Goal: Task Accomplishment & Management: Manage account settings

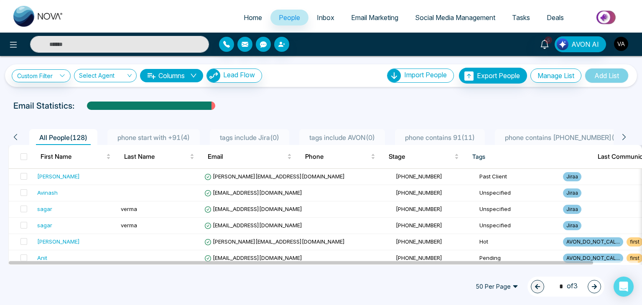
click at [622, 46] on img "button" at bounding box center [621, 44] width 14 height 14
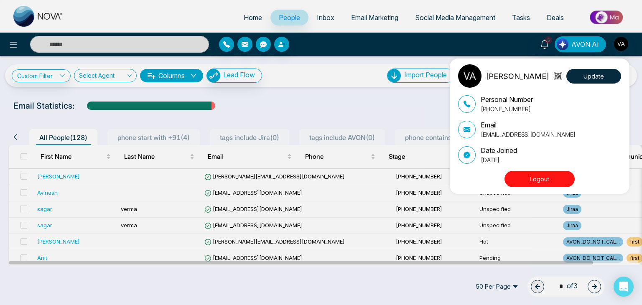
click at [521, 132] on p "vijay@mmnovatech.com" at bounding box center [528, 134] width 95 height 9
click at [521, 132] on p "[EMAIL_ADDRESS][DOMAIN_NAME]" at bounding box center [528, 134] width 95 height 9
copy div "[EMAIL_ADDRESS][DOMAIN_NAME]"
click at [540, 184] on button "Logout" at bounding box center [539, 179] width 70 height 16
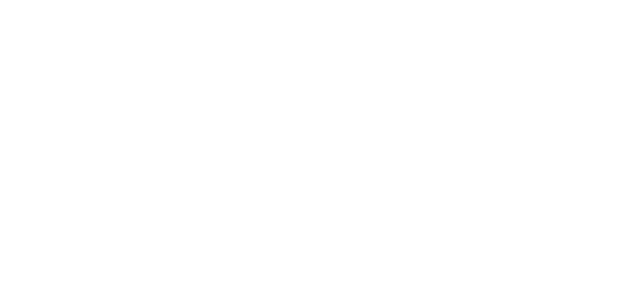
click at [314, 165] on body at bounding box center [321, 152] width 642 height 305
select select "*"
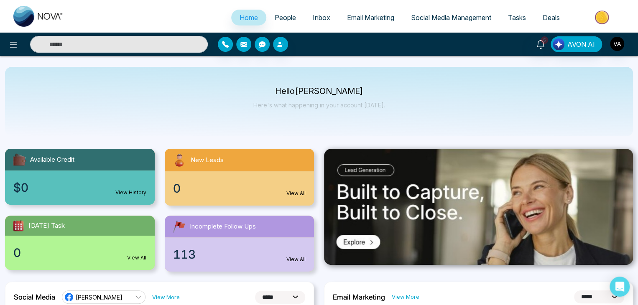
click at [485, 103] on div "Hello [PERSON_NAME] Admin Here's what happening in your account [DATE]." at bounding box center [319, 101] width 628 height 69
click at [618, 46] on img "button" at bounding box center [617, 44] width 14 height 14
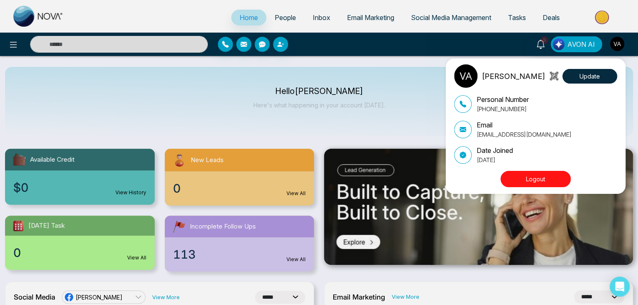
click at [508, 136] on p "[EMAIL_ADDRESS][DOMAIN_NAME]" at bounding box center [523, 134] width 95 height 9
click at [10, 47] on div "Vijay Admin Update Personal Number [PHONE_NUMBER] Email [EMAIL_ADDRESS][DOMAIN_…" at bounding box center [319, 152] width 638 height 305
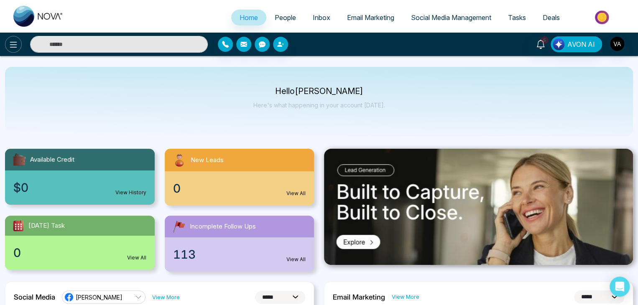
click at [10, 47] on icon at bounding box center [13, 45] width 7 height 6
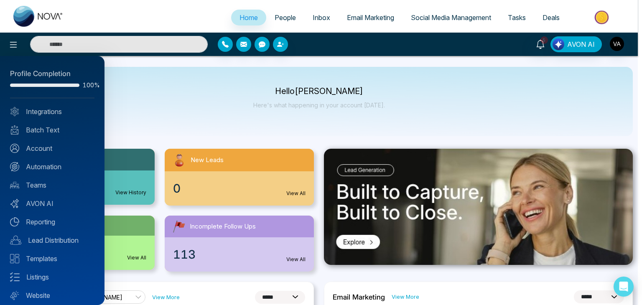
click at [10, 47] on div at bounding box center [321, 152] width 642 height 305
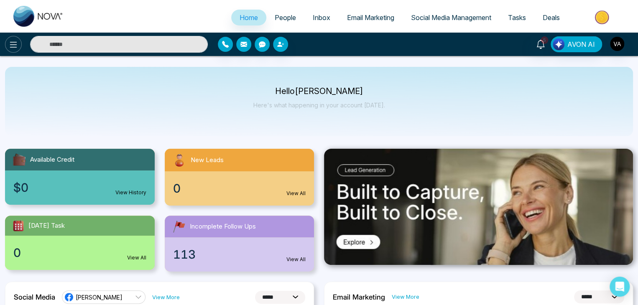
click at [10, 47] on icon at bounding box center [13, 45] width 7 height 6
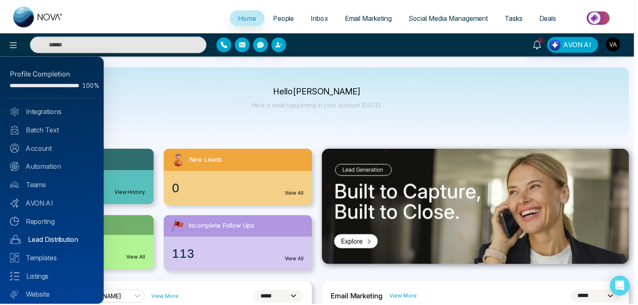
scroll to position [23, 0]
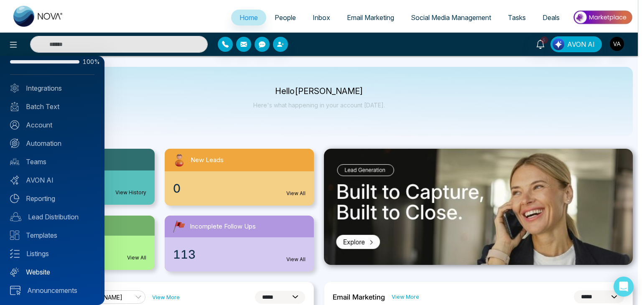
click at [39, 270] on link "Website" at bounding box center [52, 272] width 84 height 10
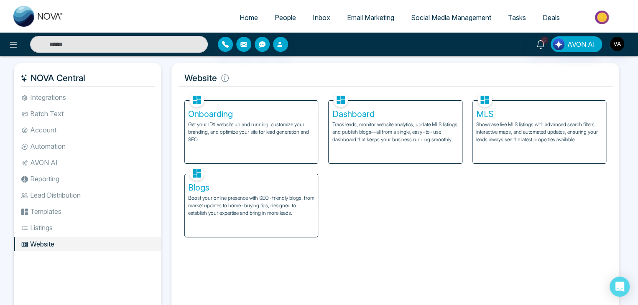
click at [249, 136] on p "Get your IDX website up and running, customize your branding, and optimize your…" at bounding box center [251, 132] width 126 height 23
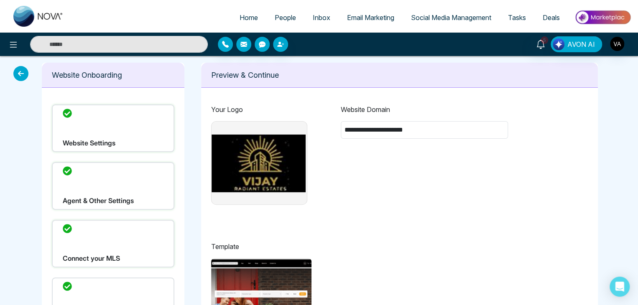
type input "**********"
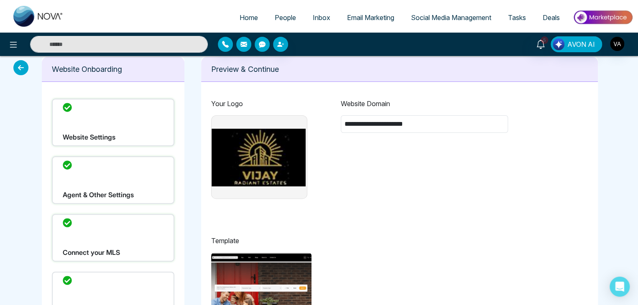
scroll to position [5, 0]
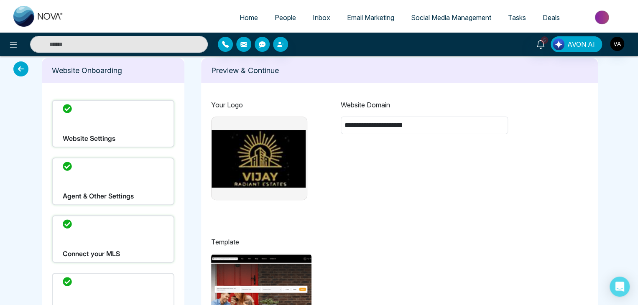
click at [346, 109] on div "**********" at bounding box center [424, 150] width 167 height 100
click at [404, 193] on div "**********" at bounding box center [424, 150] width 167 height 100
click at [423, 159] on div "**********" at bounding box center [424, 150] width 167 height 100
click at [419, 134] on div "**********" at bounding box center [424, 150] width 167 height 100
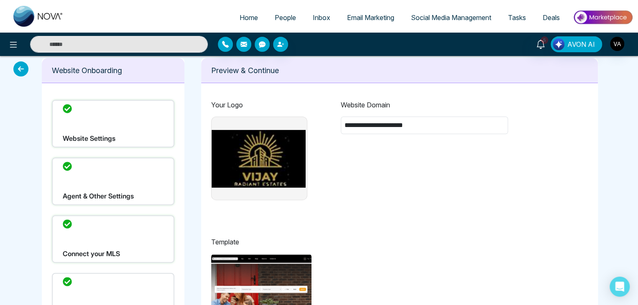
click at [404, 144] on div "**********" at bounding box center [424, 150] width 167 height 100
click at [409, 190] on div "**********" at bounding box center [424, 150] width 167 height 100
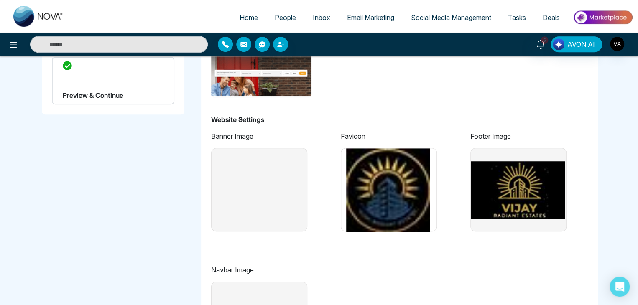
scroll to position [221, 0]
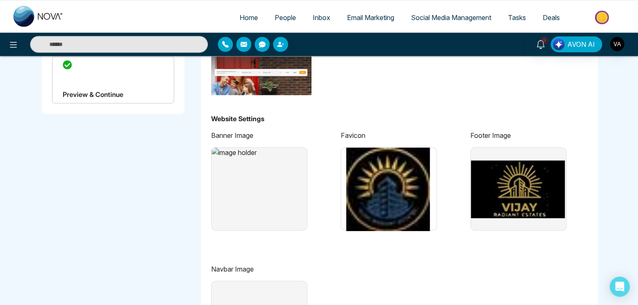
click at [222, 187] on img at bounding box center [258, 190] width 94 height 84
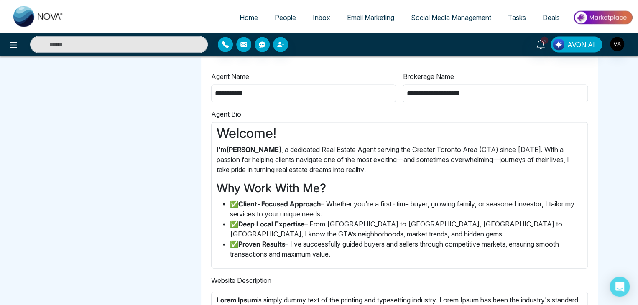
scroll to position [891, 0]
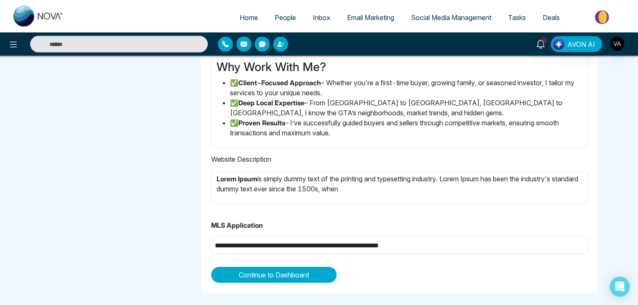
click at [234, 225] on p "MLS Application" at bounding box center [399, 225] width 377 height 10
click at [252, 154] on p "Website Description" at bounding box center [399, 159] width 377 height 10
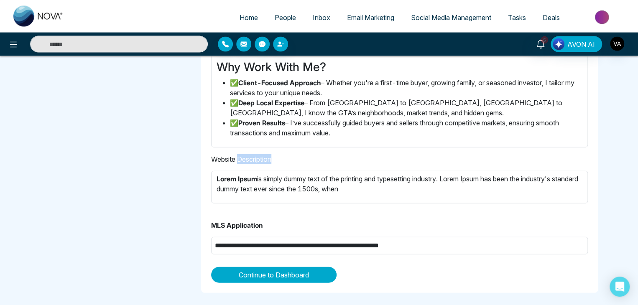
click at [252, 154] on p "Website Description" at bounding box center [399, 159] width 377 height 10
click at [251, 228] on p "MLS Application" at bounding box center [399, 225] width 377 height 10
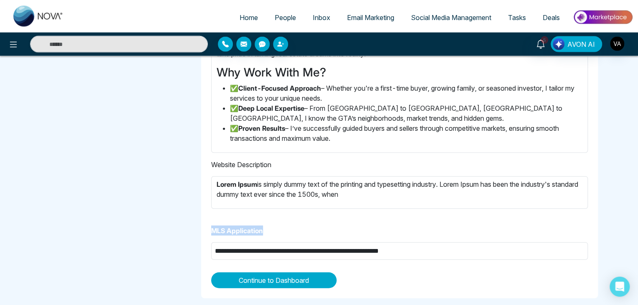
scroll to position [886, 0]
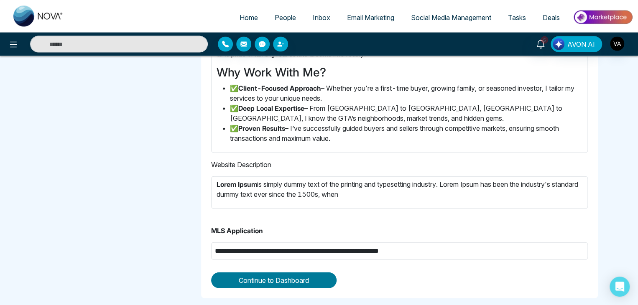
click at [260, 280] on span "Continue to Dashboard" at bounding box center [274, 280] width 70 height 10
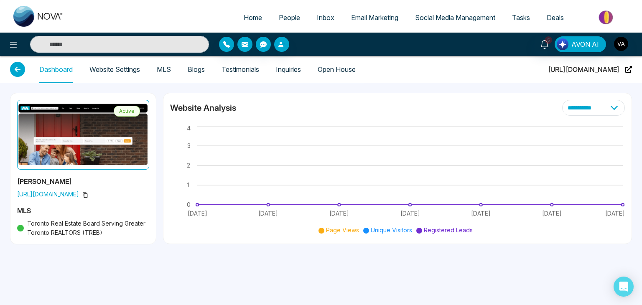
click at [584, 69] on span "[URL][DOMAIN_NAME]" at bounding box center [583, 69] width 71 height 27
click at [340, 290] on div "**********" at bounding box center [321, 152] width 642 height 305
click at [262, 266] on div "**********" at bounding box center [321, 152] width 642 height 305
click at [164, 67] on link "MLS" at bounding box center [164, 69] width 14 height 7
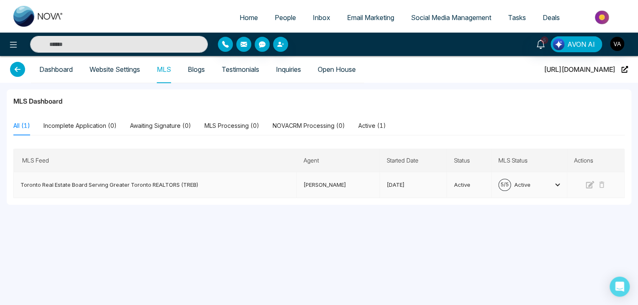
click at [160, 186] on td "Toronto Real Estate Board Serving Greater Toronto REALTORS (TREB)" at bounding box center [155, 185] width 283 height 26
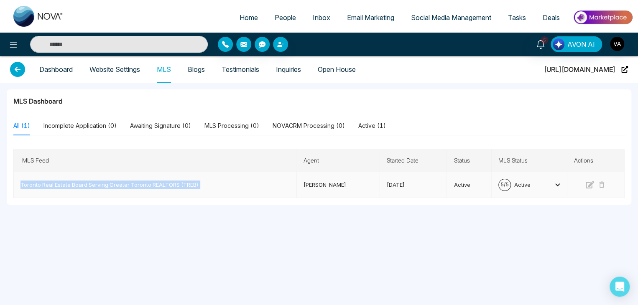
click at [160, 186] on td "Toronto Real Estate Board Serving Greater Toronto REALTORS (TREB)" at bounding box center [155, 185] width 283 height 26
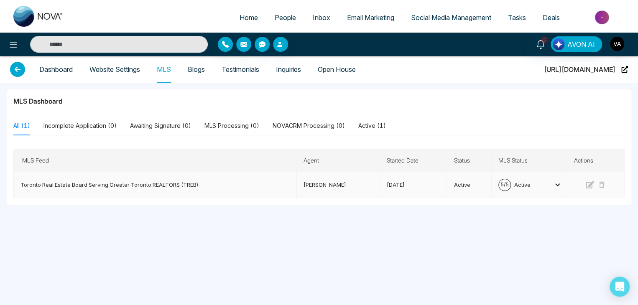
click at [555, 188] on div "5 / 5 Active" at bounding box center [529, 185] width 62 height 12
click at [430, 253] on div "MLS Dashboard All (1) Incomplete Application (0) Awaiting Signature (0) MLS Pro…" at bounding box center [319, 235] width 638 height 305
click at [477, 104] on div "MLS Dashboard" at bounding box center [318, 102] width 611 height 13
click at [453, 95] on div "MLS Dashboard All (1) Incomplete Application (0) Awaiting Signature (0) MLS Pro…" at bounding box center [319, 146] width 624 height 115
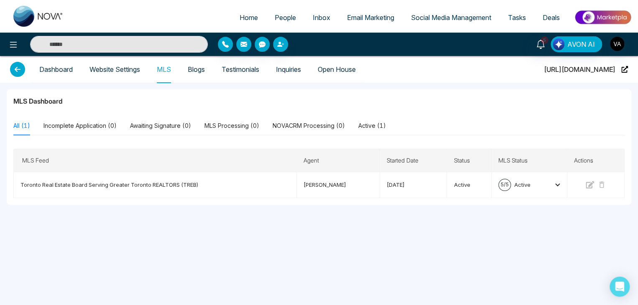
click at [455, 92] on div "MLS Dashboard All (1) Incomplete Application (0) Awaiting Signature (0) MLS Pro…" at bounding box center [319, 146] width 624 height 115
click at [465, 87] on div "MLS Dashboard All (1) Incomplete Application (0) Awaiting Signature (0) MLS Pro…" at bounding box center [319, 235] width 638 height 305
click at [131, 66] on link "Website Settings" at bounding box center [114, 69] width 51 height 7
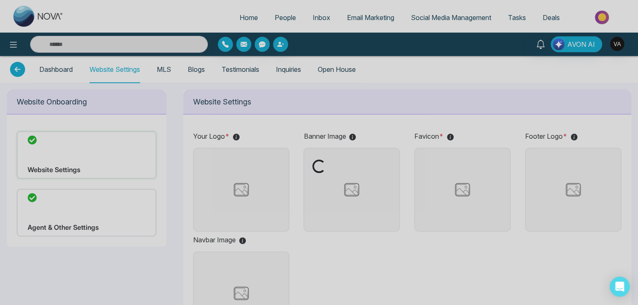
type input "**********"
type input "******"
type input "**********"
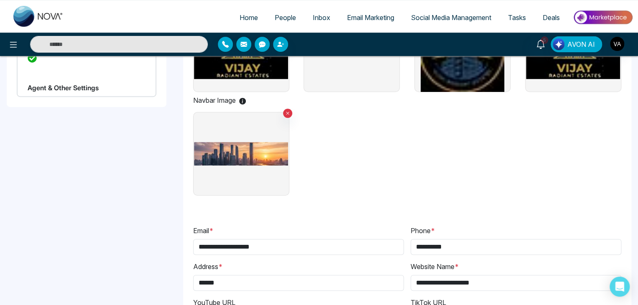
scroll to position [110, 0]
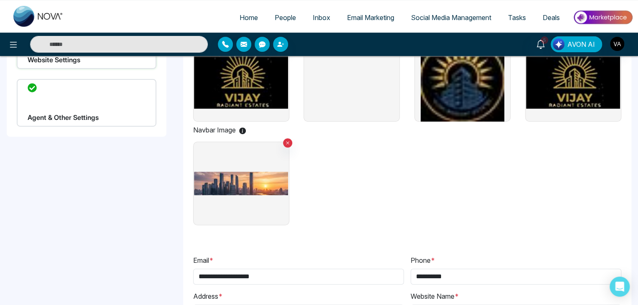
click at [73, 105] on div "Agent & Other Settings" at bounding box center [87, 103] width 140 height 48
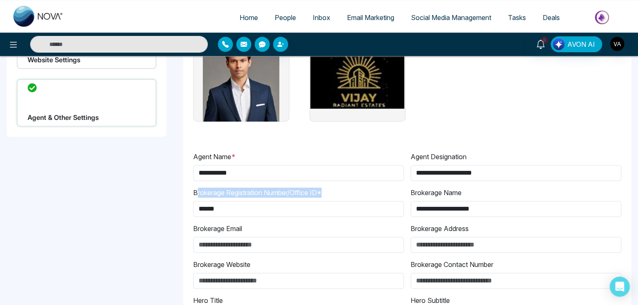
drag, startPoint x: 195, startPoint y: 193, endPoint x: 329, endPoint y: 194, distance: 134.1
click at [329, 194] on div "Brokerage Registration Number/Office ID * ******" at bounding box center [298, 202] width 217 height 29
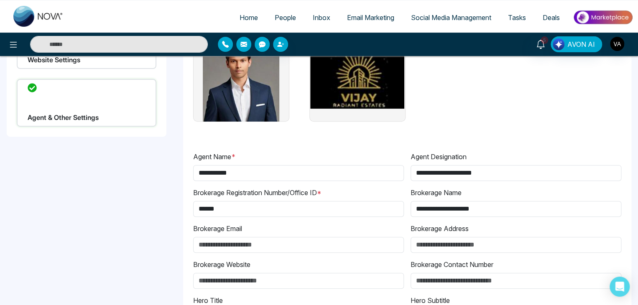
click at [329, 194] on div "Brokerage Registration Number/Office ID * ******" at bounding box center [298, 202] width 217 height 29
click at [234, 211] on input "******" at bounding box center [298, 209] width 211 height 16
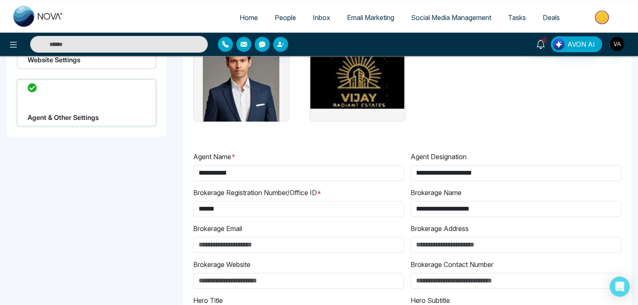
click at [234, 211] on input "******" at bounding box center [298, 209] width 211 height 16
click at [368, 194] on div "Brokerage Registration Number/Office ID * ******" at bounding box center [298, 202] width 217 height 29
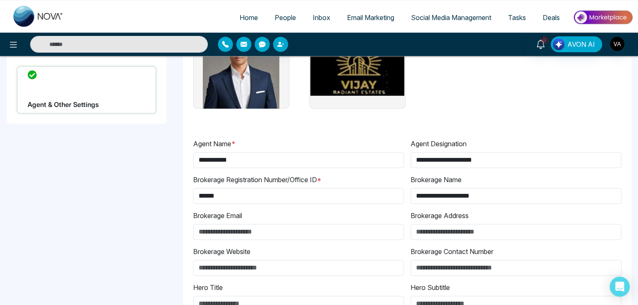
scroll to position [123, 0]
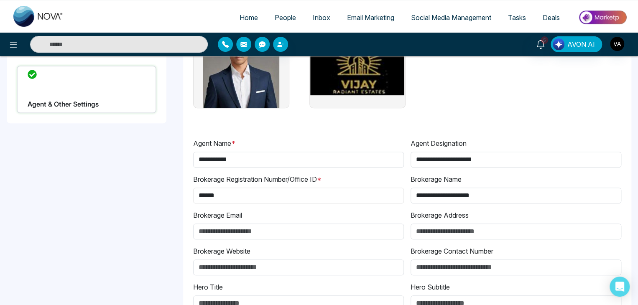
click at [368, 194] on input "******" at bounding box center [298, 196] width 211 height 16
type input "*"
type input "******"
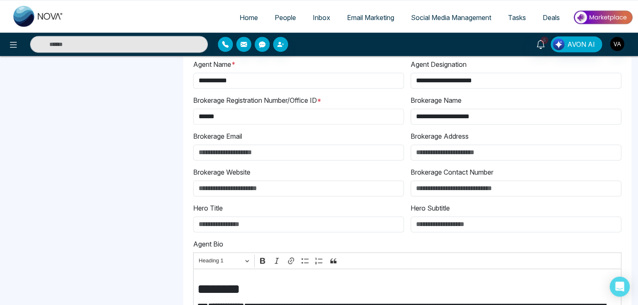
scroll to position [203, 0]
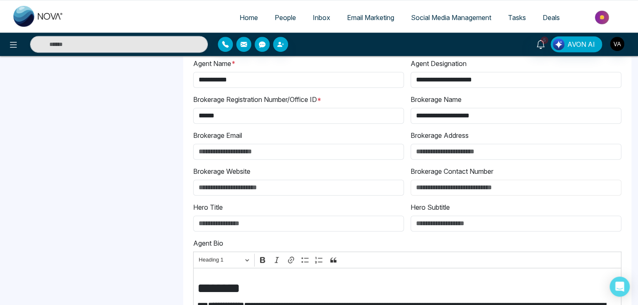
click at [449, 187] on input "Brokerage Contact Number" at bounding box center [515, 188] width 211 height 16
click at [486, 157] on input "Brokerage Address" at bounding box center [515, 152] width 211 height 16
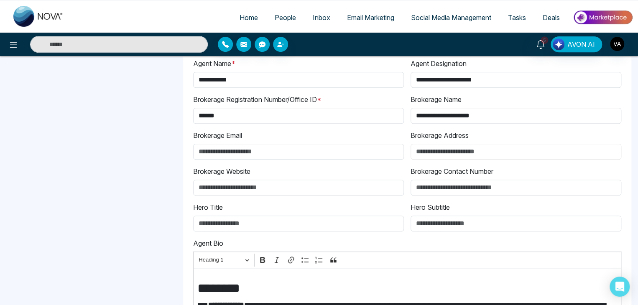
click at [485, 153] on input "Brokerage Address" at bounding box center [515, 152] width 211 height 16
click at [336, 151] on input "Brokerage Email" at bounding box center [298, 152] width 211 height 16
click at [442, 155] on input "Brokerage Address" at bounding box center [515, 152] width 211 height 16
click at [204, 169] on label "Brokerage Website" at bounding box center [221, 171] width 57 height 10
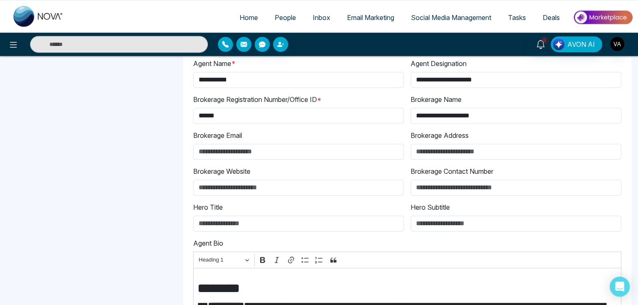
click at [204, 180] on input "Brokerage Website" at bounding box center [298, 188] width 211 height 16
click at [204, 169] on label "Brokerage Website" at bounding box center [221, 171] width 57 height 10
click at [204, 180] on input "Brokerage Website" at bounding box center [298, 188] width 211 height 16
click at [204, 169] on label "Brokerage Website" at bounding box center [221, 171] width 57 height 10
click at [204, 180] on input "Brokerage Website" at bounding box center [298, 188] width 211 height 16
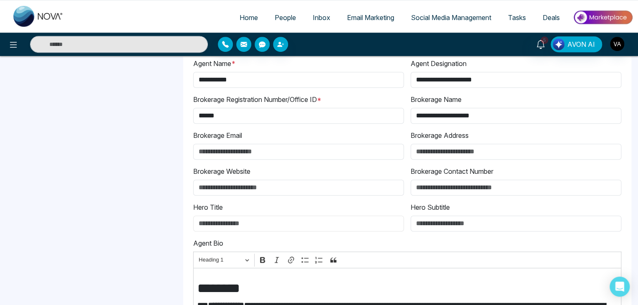
click at [242, 224] on input "Hero Title" at bounding box center [298, 224] width 211 height 16
click at [219, 204] on label "Hero Title" at bounding box center [208, 207] width 30 height 10
click at [219, 216] on input "Hero Title" at bounding box center [298, 224] width 211 height 16
click at [441, 204] on label "Hero Subtitle" at bounding box center [429, 207] width 39 height 10
click at [441, 216] on input "Hero Subtitle" at bounding box center [515, 224] width 211 height 16
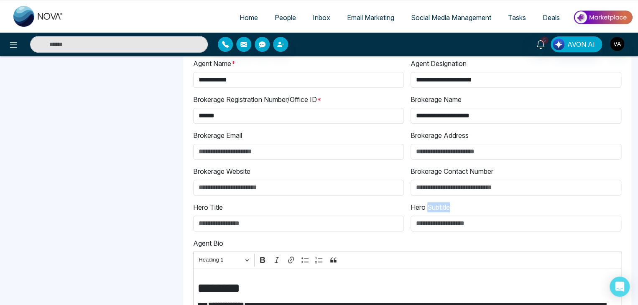
click at [441, 204] on label "Hero Subtitle" at bounding box center [429, 207] width 39 height 10
click at [441, 216] on input "Hero Subtitle" at bounding box center [515, 224] width 211 height 16
click at [441, 204] on label "Hero Subtitle" at bounding box center [429, 207] width 39 height 10
click at [441, 216] on input "Hero Subtitle" at bounding box center [515, 224] width 211 height 16
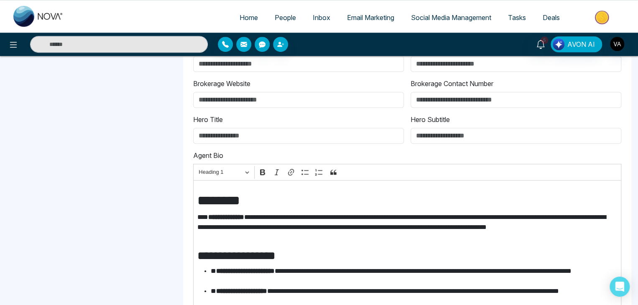
scroll to position [292, 0]
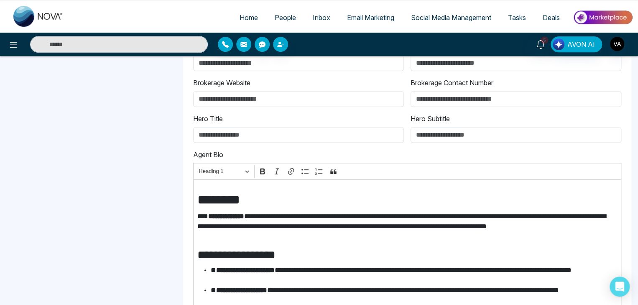
click at [207, 150] on label "Agent Bio" at bounding box center [208, 155] width 30 height 10
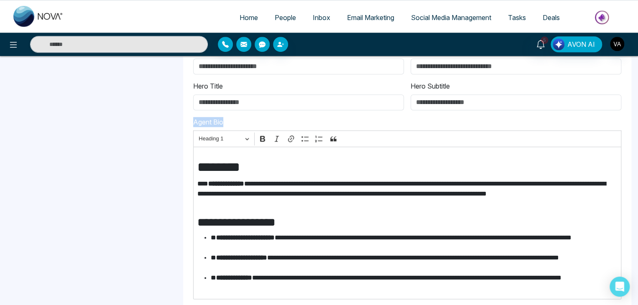
scroll to position [327, 0]
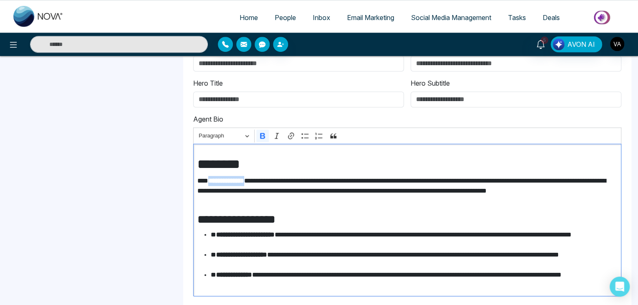
drag, startPoint x: 209, startPoint y: 178, endPoint x: 257, endPoint y: 176, distance: 48.9
click at [257, 176] on p "**********" at bounding box center [406, 191] width 419 height 30
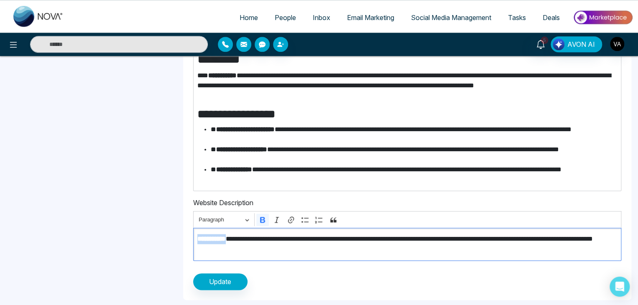
drag, startPoint x: 197, startPoint y: 236, endPoint x: 238, endPoint y: 238, distance: 41.4
click at [238, 238] on p "**********" at bounding box center [406, 244] width 419 height 20
click at [268, 246] on p "**********" at bounding box center [406, 244] width 419 height 20
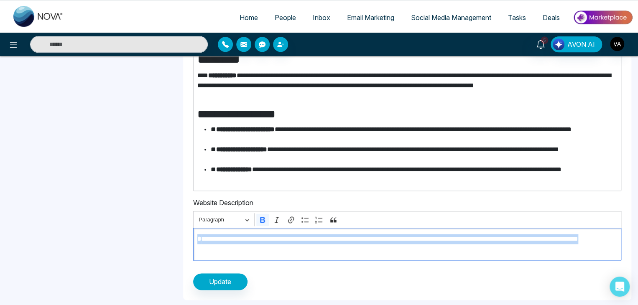
click at [268, 246] on p "**********" at bounding box center [406, 244] width 419 height 20
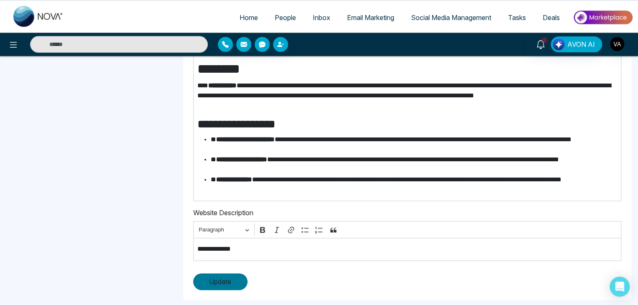
click at [223, 277] on span "Update" at bounding box center [220, 282] width 22 height 10
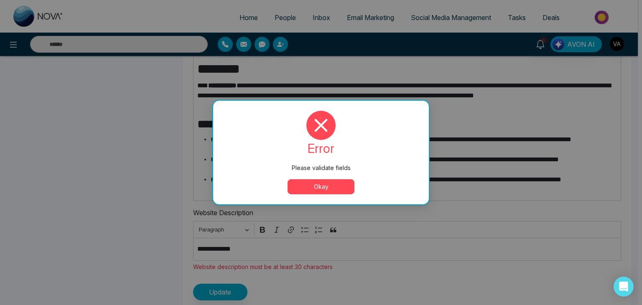
click at [341, 190] on button "Okay" at bounding box center [321, 186] width 67 height 15
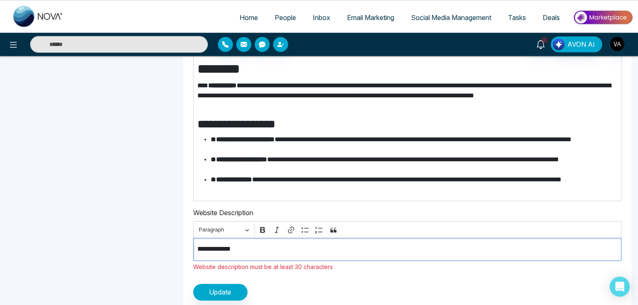
click at [231, 248] on p "**********" at bounding box center [406, 249] width 419 height 10
click at [255, 247] on p "**********" at bounding box center [406, 249] width 419 height 10
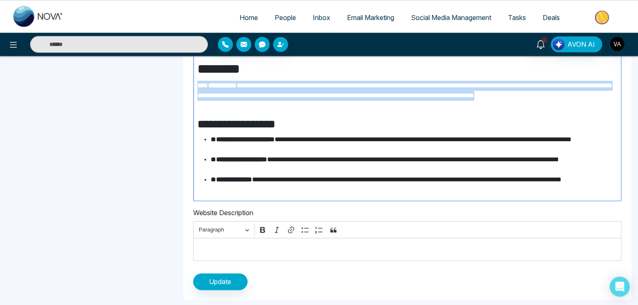
drag, startPoint x: 198, startPoint y: 83, endPoint x: 232, endPoint y: 104, distance: 40.4
click at [232, 104] on p "**********" at bounding box center [406, 96] width 419 height 30
copy p "**********"
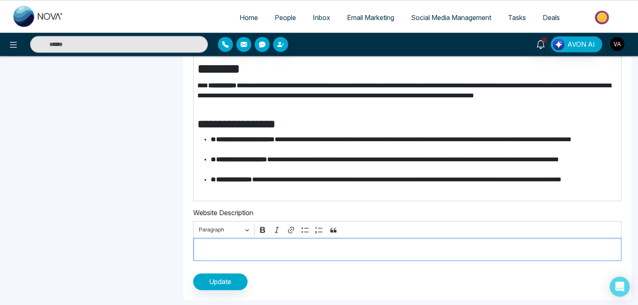
click at [244, 245] on p "Editor editing area: main" at bounding box center [406, 249] width 419 height 10
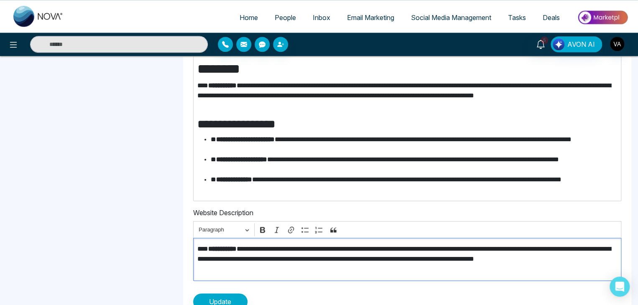
scroll to position [443, 0]
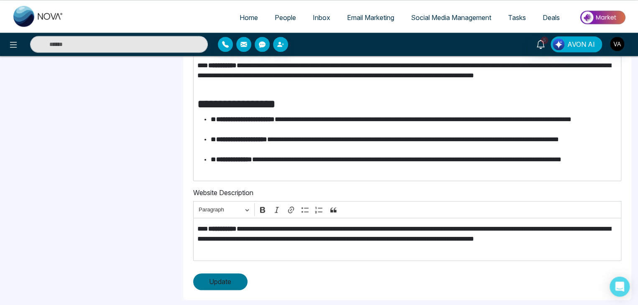
click at [231, 273] on button "Update" at bounding box center [220, 281] width 54 height 17
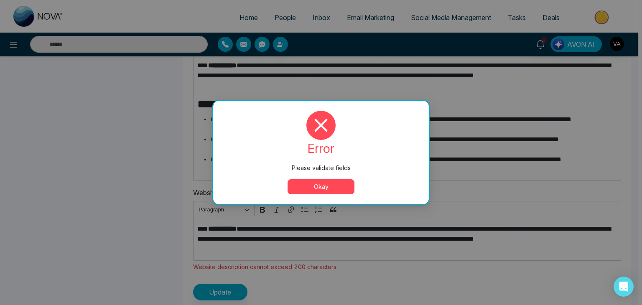
click at [344, 179] on div "error Please validate fields Okay" at bounding box center [321, 153] width 196 height 84
click at [338, 183] on button "Okay" at bounding box center [321, 186] width 67 height 15
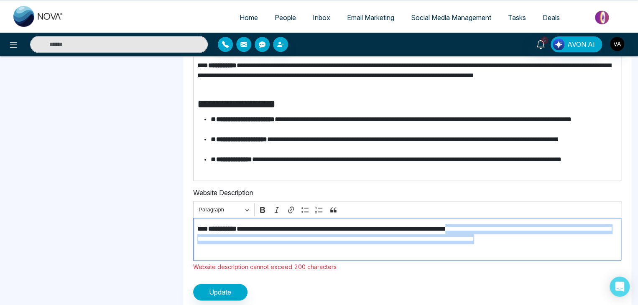
drag, startPoint x: 231, startPoint y: 252, endPoint x: 509, endPoint y: 226, distance: 279.9
click at [509, 226] on p "**********" at bounding box center [406, 239] width 419 height 30
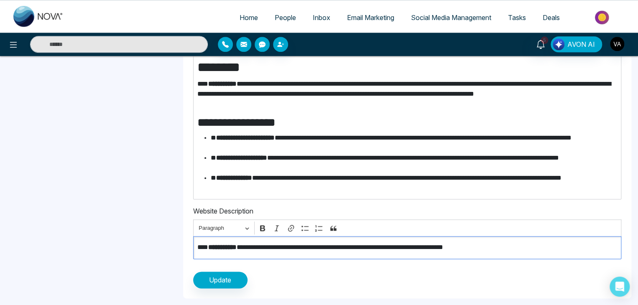
scroll to position [422, 0]
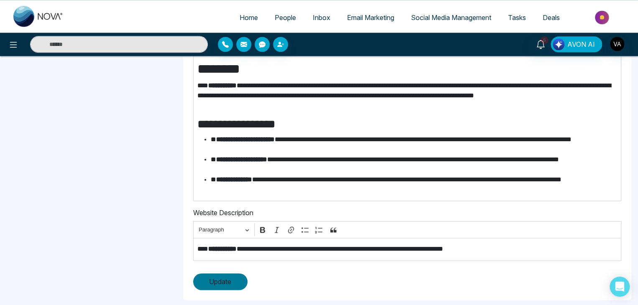
click at [225, 273] on button "Update" at bounding box center [220, 281] width 54 height 17
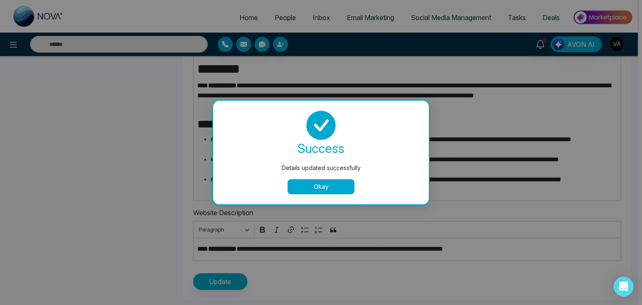
click at [341, 191] on button "Okay" at bounding box center [321, 186] width 67 height 15
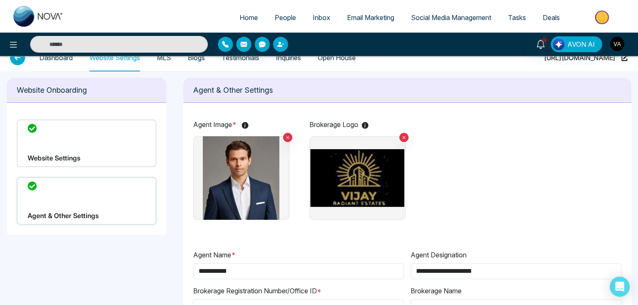
scroll to position [0, 0]
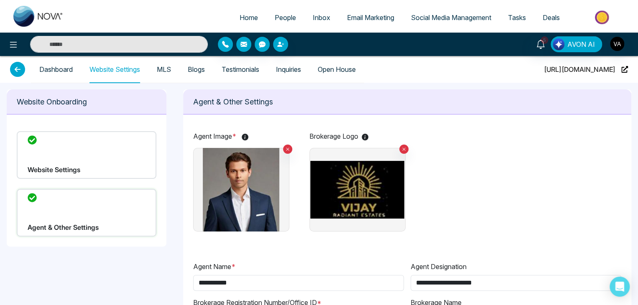
click at [102, 196] on div "Agent & Other Settings" at bounding box center [87, 213] width 140 height 48
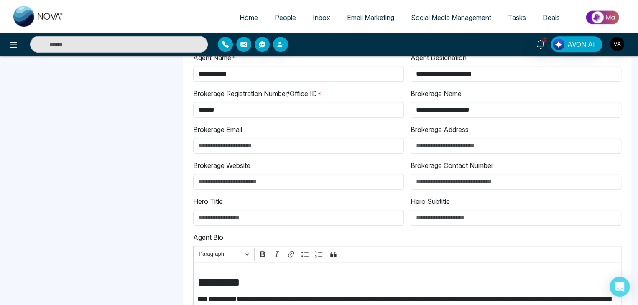
scroll to position [262, 0]
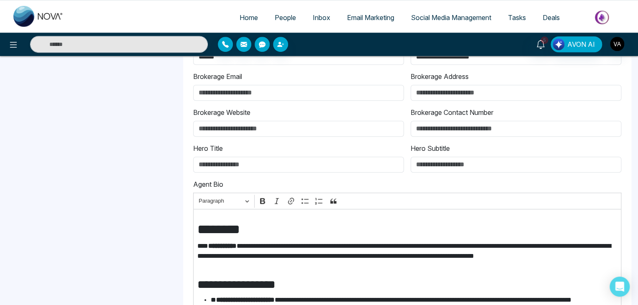
click at [282, 20] on span "People" at bounding box center [285, 17] width 21 height 8
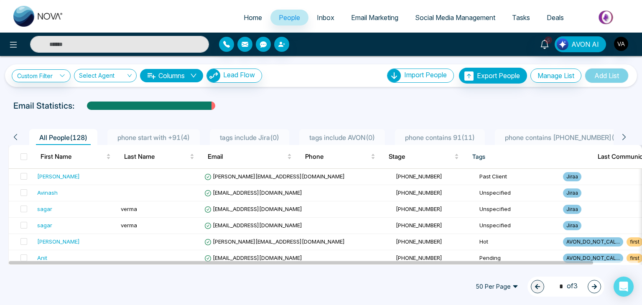
click at [122, 45] on input "text" at bounding box center [119, 44] width 179 height 17
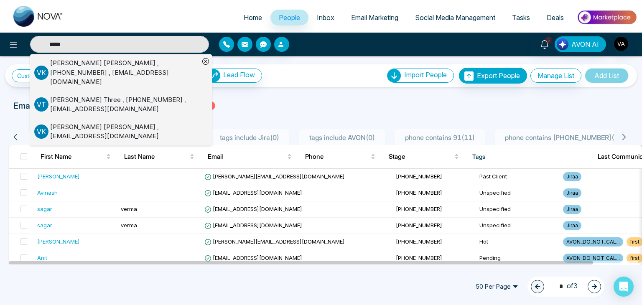
type input "*****"
click at [153, 62] on div "[PERSON_NAME] , [PHONE_NUMBER] , [EMAIL_ADDRESS][DOMAIN_NAME]" at bounding box center [124, 73] width 149 height 28
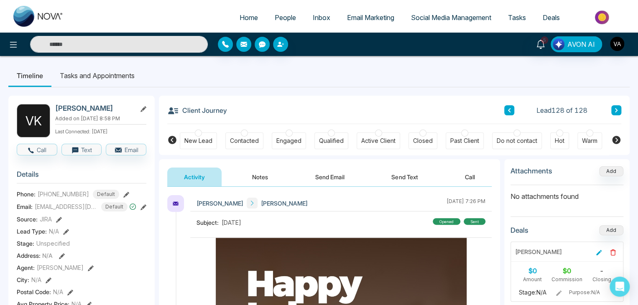
click at [293, 82] on ul "Timeline Tasks and Appointments" at bounding box center [318, 75] width 621 height 23
click at [303, 79] on ul "Timeline Tasks and Appointments" at bounding box center [318, 75] width 621 height 23
click at [374, 107] on div "Client Journey Lead 128 of 128" at bounding box center [394, 110] width 454 height 28
click at [139, 42] on input "text" at bounding box center [119, 44] width 178 height 17
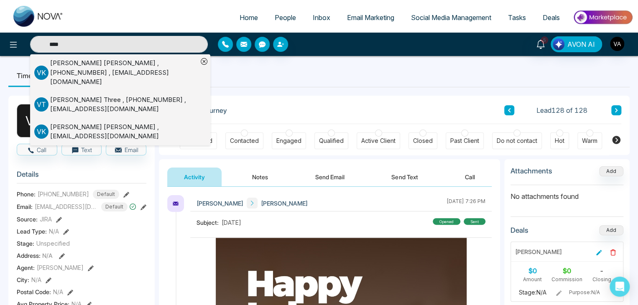
type input "****"
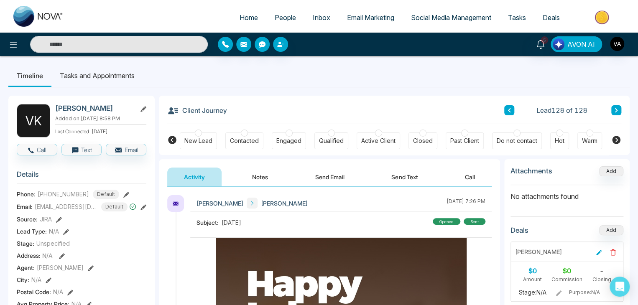
type input "****"
click at [286, 21] on span "People" at bounding box center [285, 17] width 21 height 8
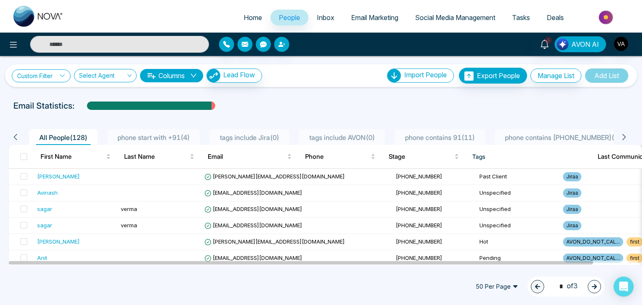
click at [45, 76] on link "Custom Filter" at bounding box center [41, 75] width 59 height 13
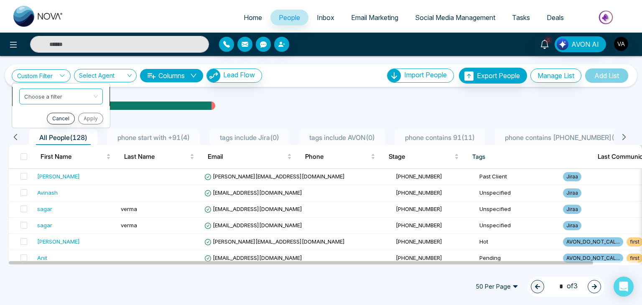
click at [46, 101] on input "search" at bounding box center [58, 95] width 68 height 13
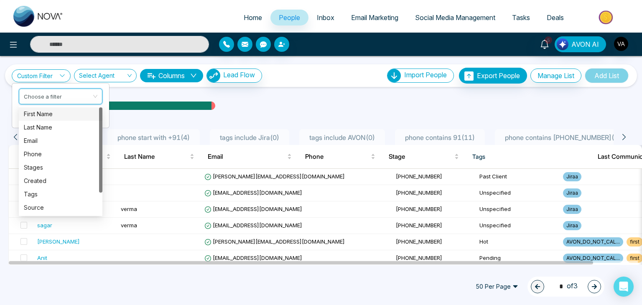
click at [47, 114] on div "First Name" at bounding box center [61, 113] width 74 height 9
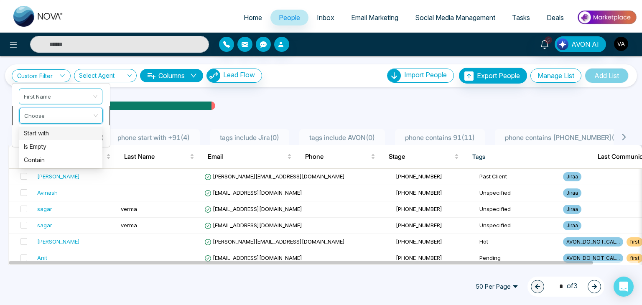
click at [57, 111] on input "search" at bounding box center [58, 114] width 68 height 13
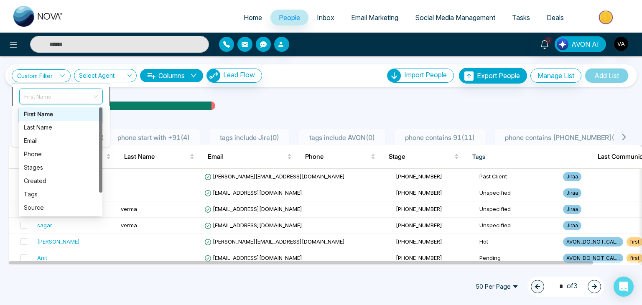
click at [79, 92] on span "First Name" at bounding box center [61, 96] width 74 height 15
click at [48, 139] on div "Email" at bounding box center [61, 140] width 74 height 9
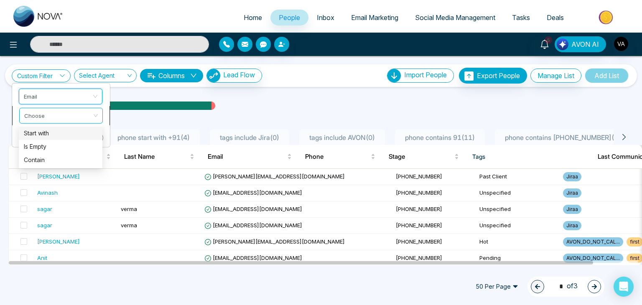
click at [64, 120] on span at bounding box center [58, 115] width 68 height 15
click at [36, 132] on div "Start with" at bounding box center [61, 133] width 74 height 9
click at [70, 109] on span "Start with" at bounding box center [61, 115] width 74 height 15
click at [59, 134] on div "Start with" at bounding box center [61, 133] width 74 height 9
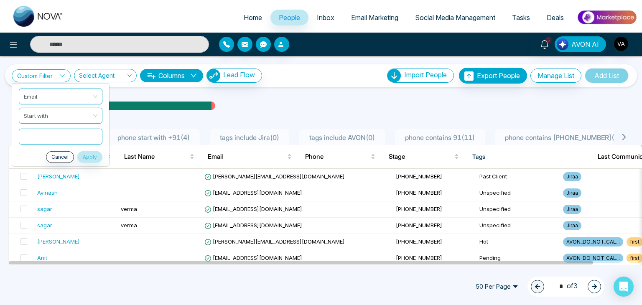
click at [55, 141] on input "text" at bounding box center [61, 136] width 84 height 16
type input "*****"
click at [87, 152] on button "Apply" at bounding box center [89, 157] width 25 height 12
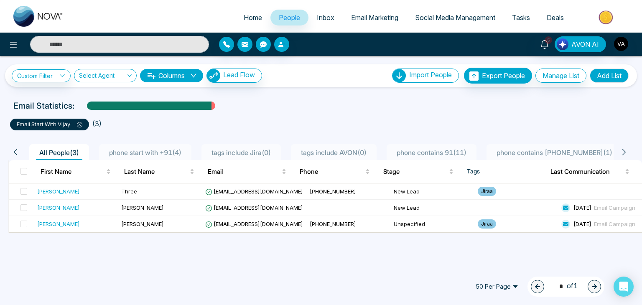
click at [101, 243] on div "Custom Filter Choose a filter Cancel Apply Select Agent Columns Lead Flow Impor…" at bounding box center [321, 160] width 642 height 209
click at [24, 209] on span at bounding box center [23, 207] width 7 height 7
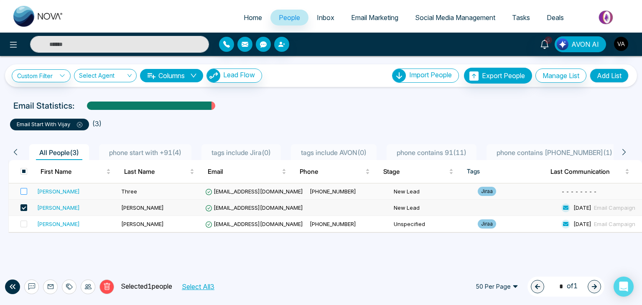
click at [23, 194] on label at bounding box center [21, 191] width 12 height 9
click at [24, 193] on span at bounding box center [23, 191] width 7 height 7
click at [112, 284] on button "Delete" at bounding box center [106, 287] width 15 height 15
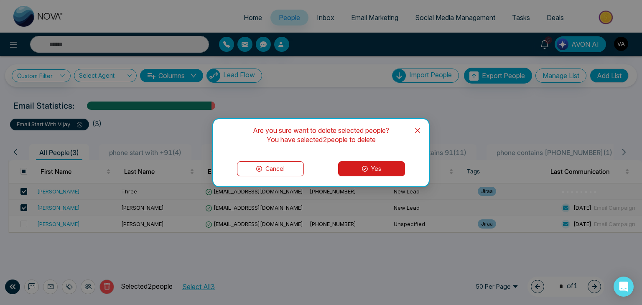
click at [417, 127] on icon "close" at bounding box center [417, 130] width 7 height 7
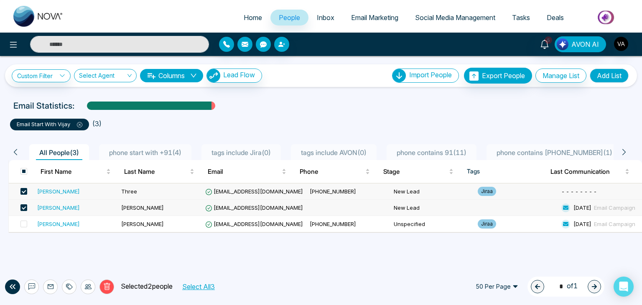
click at [245, 244] on div "Custom Filter Choose a filter Cancel Apply Select Agent Columns Lead Flow Impor…" at bounding box center [321, 160] width 642 height 209
click at [107, 286] on icon at bounding box center [107, 287] width 8 height 8
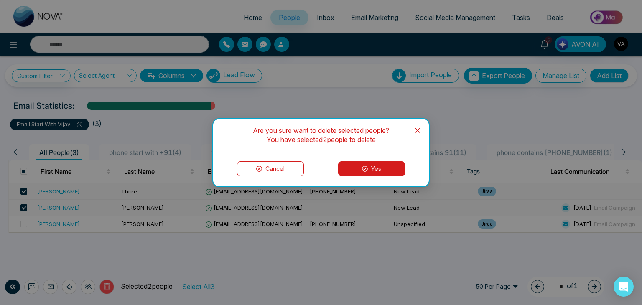
click at [358, 164] on button "Yes" at bounding box center [371, 168] width 67 height 15
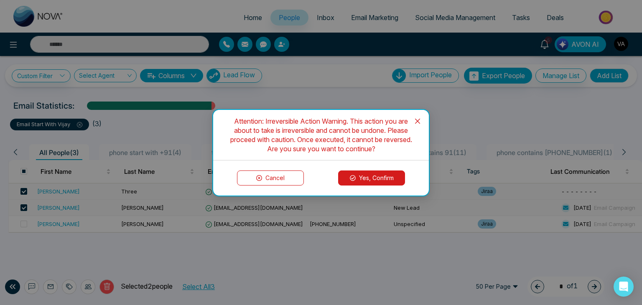
click at [362, 171] on button "Yes, Confirm" at bounding box center [371, 177] width 67 height 15
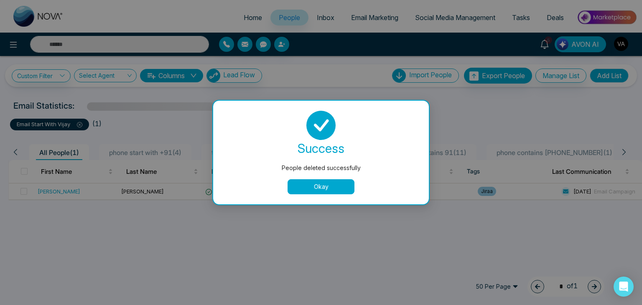
click at [325, 185] on button "Okay" at bounding box center [321, 186] width 67 height 15
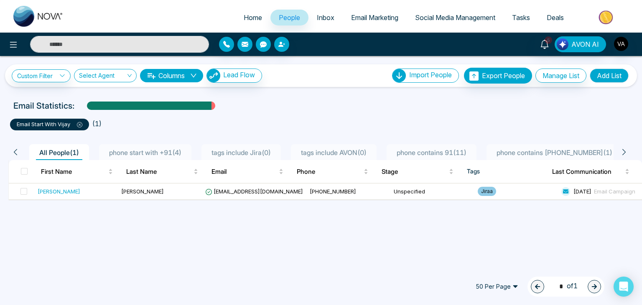
click at [309, 237] on div "Custom Filter Choose a filter Cancel Apply Select Agent Columns Lead Flow Impor…" at bounding box center [321, 160] width 642 height 209
click at [46, 187] on div "[PERSON_NAME]" at bounding box center [59, 191] width 43 height 8
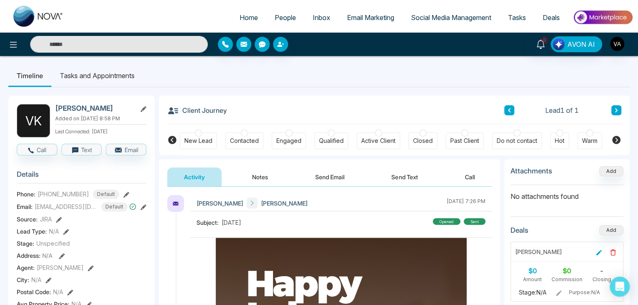
click at [285, 13] on span "People" at bounding box center [285, 17] width 21 height 8
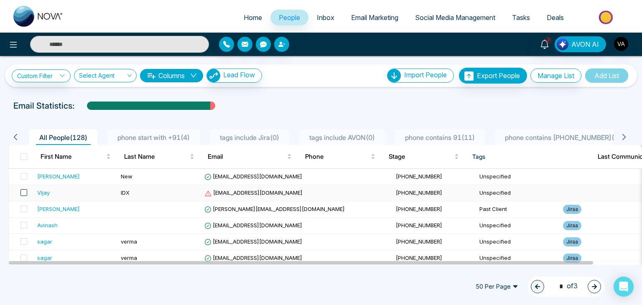
click at [25, 193] on span at bounding box center [23, 192] width 7 height 7
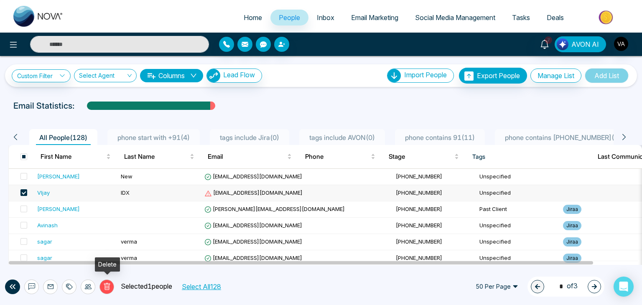
click at [109, 287] on icon at bounding box center [107, 287] width 8 height 8
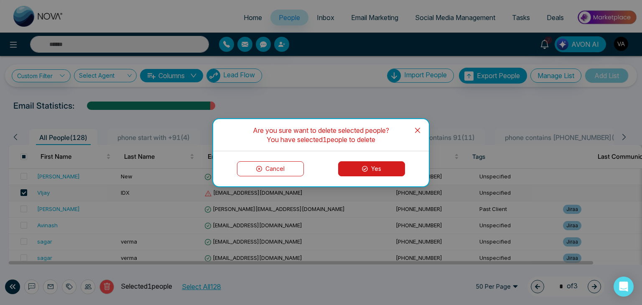
click at [388, 161] on button "Yes" at bounding box center [371, 168] width 67 height 15
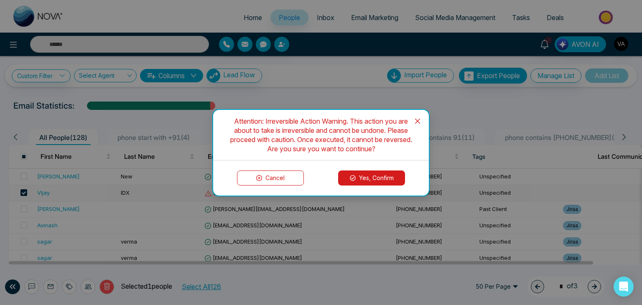
click at [357, 178] on button "Yes, Confirm" at bounding box center [371, 177] width 67 height 15
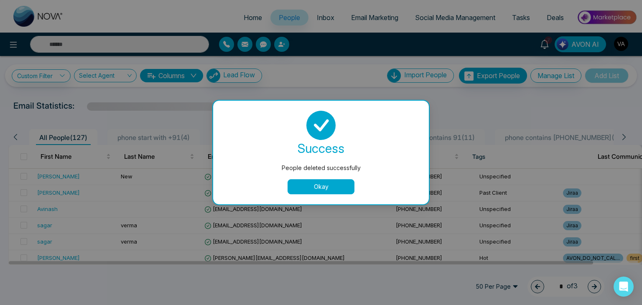
click at [337, 183] on button "Okay" at bounding box center [321, 186] width 67 height 15
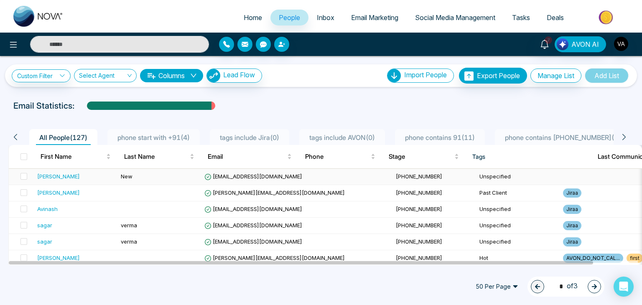
click at [392, 176] on td "[PHONE_NUMBER]" at bounding box center [434, 177] width 84 height 16
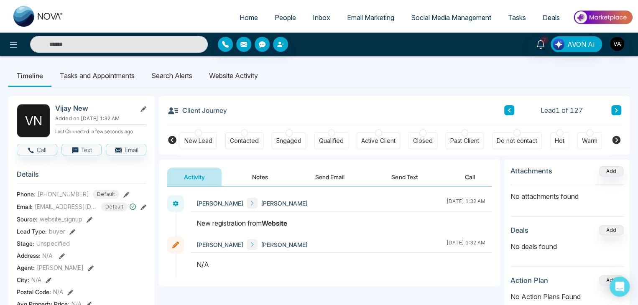
click at [233, 223] on div "New registration from Website" at bounding box center [340, 223] width 289 height 10
click at [235, 77] on li "Website Activity" at bounding box center [234, 75] width 66 height 23
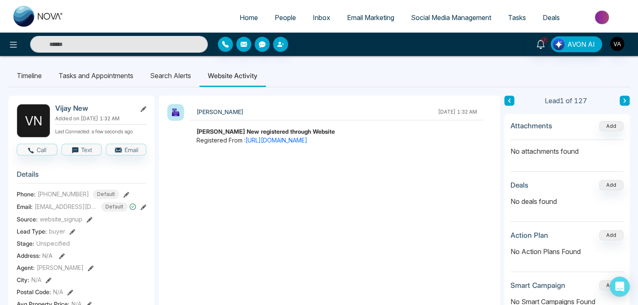
click at [442, 109] on div "[DATE] 1:32 AM" at bounding box center [457, 112] width 39 height 8
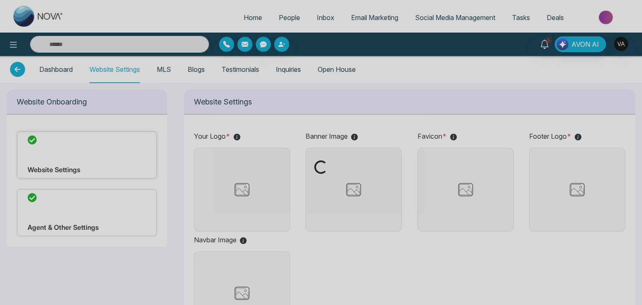
type input "**********"
type input "******"
type input "**********"
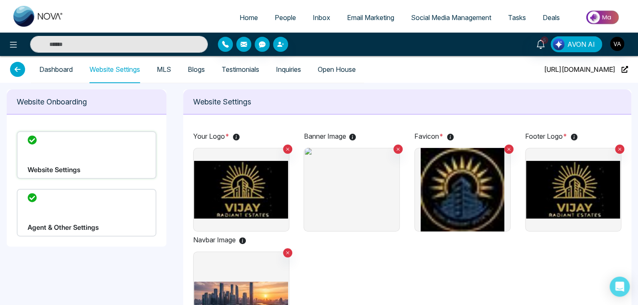
click at [433, 82] on div "Dashboard Website Settings MLS Blogs Testimonials Inquiries Open House https://…" at bounding box center [319, 69] width 618 height 27
click at [300, 71] on link "Inquiries" at bounding box center [288, 69] width 25 height 7
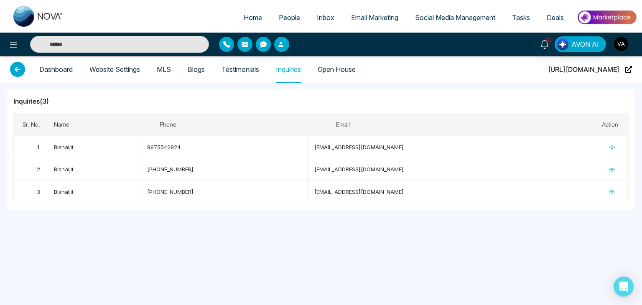
click at [328, 221] on div "Home People Inbox Email Marketing Social Media Management Tasks Deals 7 AVON AI…" at bounding box center [321, 152] width 642 height 305
click at [611, 144] on icon at bounding box center [612, 148] width 8 height 8
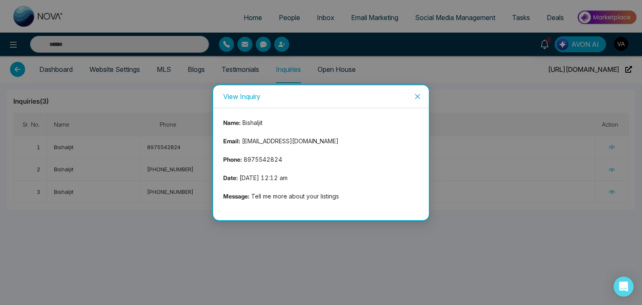
drag, startPoint x: 238, startPoint y: 176, endPoint x: 318, endPoint y: 175, distance: 79.4
click at [318, 175] on div "Name: Bishaljit Email: bishaljit@mmnovatech.com Phone: 8975542824 Date: Aug 09,…" at bounding box center [321, 164] width 196 height 92
click at [420, 94] on icon "close" at bounding box center [417, 96] width 7 height 7
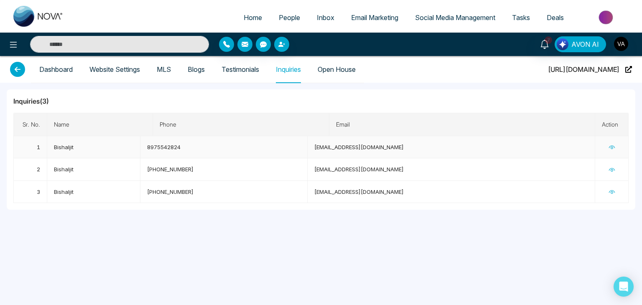
click at [176, 147] on td "8975542824" at bounding box center [224, 147] width 168 height 22
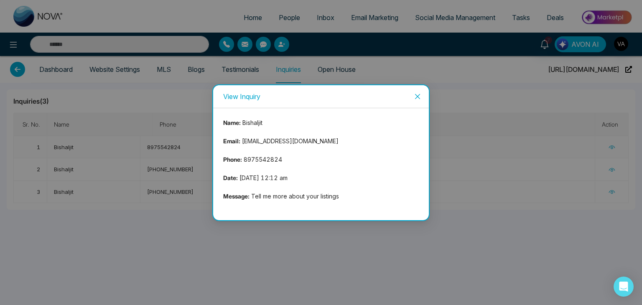
click at [176, 147] on div "View Inquiry Name: Bishaljit Email: bishaljit@mmnovatech.com Phone: 8975542824 …" at bounding box center [321, 152] width 642 height 305
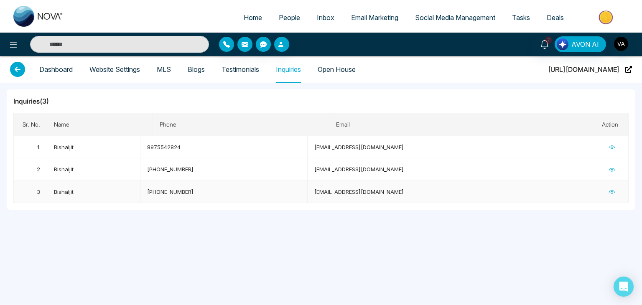
click at [612, 189] on icon at bounding box center [612, 192] width 8 height 8
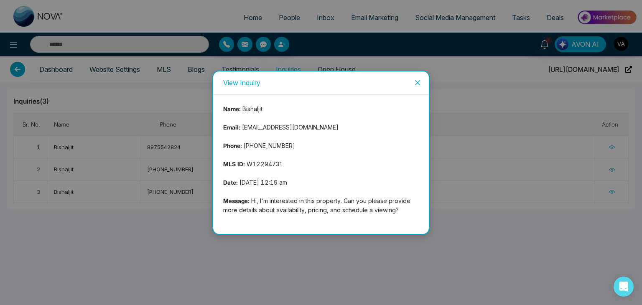
click at [420, 81] on icon "close" at bounding box center [417, 82] width 7 height 7
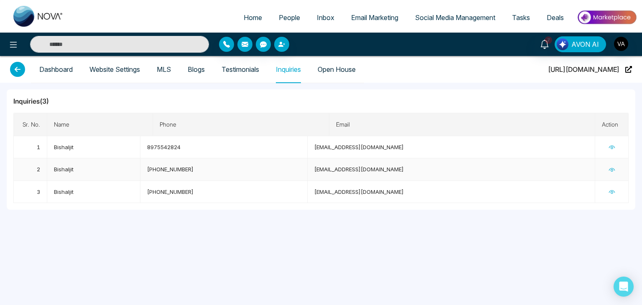
click at [610, 167] on icon at bounding box center [612, 170] width 8 height 8
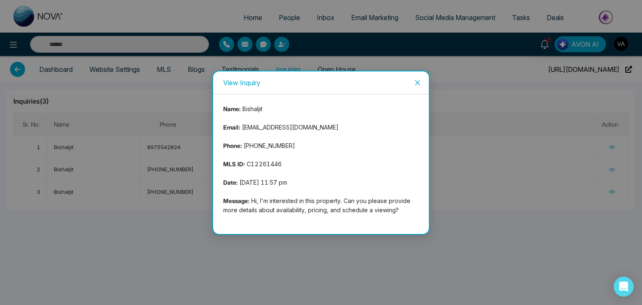
click at [252, 185] on div "Name: Bishaljit Email: bishaljit@mmnovatech.com Phone: +12356489752 MLS ID: C12…" at bounding box center [321, 164] width 196 height 120
click at [419, 83] on icon "close" at bounding box center [417, 82] width 5 height 5
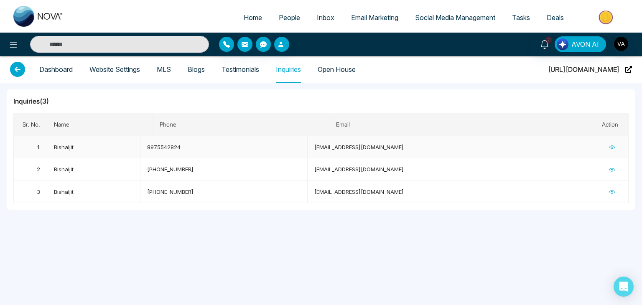
click at [609, 145] on icon at bounding box center [612, 148] width 8 height 8
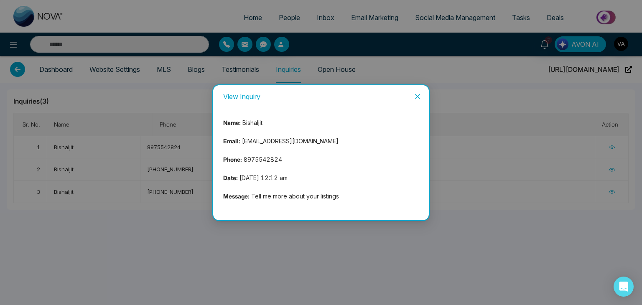
click at [259, 182] on div "Name: Bishaljit Email: bishaljit@mmnovatech.com Phone: 8975542824 Date: Aug 09,…" at bounding box center [321, 164] width 196 height 92
click at [413, 98] on span "Close" at bounding box center [417, 96] width 23 height 23
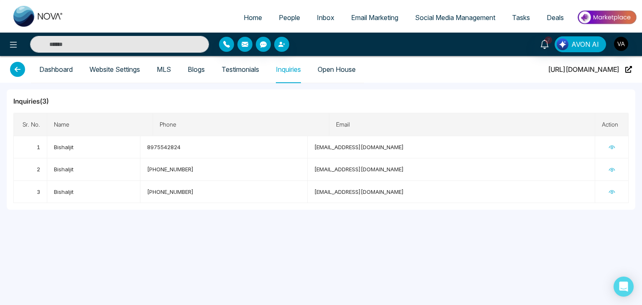
click at [328, 97] on h5 "Inquiries( 3 )" at bounding box center [320, 101] width 615 height 10
click at [286, 18] on span "People" at bounding box center [289, 17] width 21 height 8
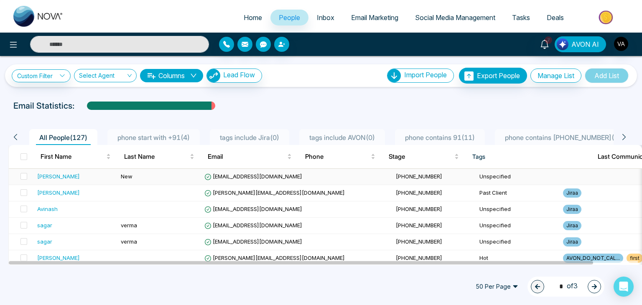
click at [257, 174] on span "[EMAIL_ADDRESS][DOMAIN_NAME]" at bounding box center [253, 176] width 98 height 7
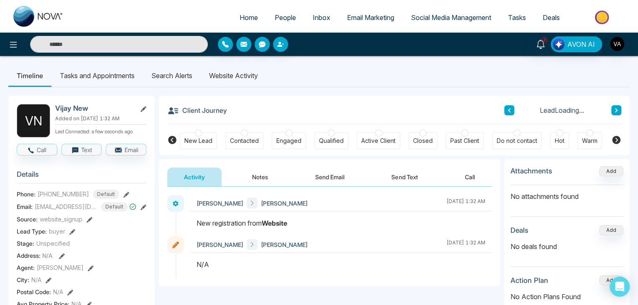
click at [210, 74] on li "Website Activity" at bounding box center [234, 75] width 66 height 23
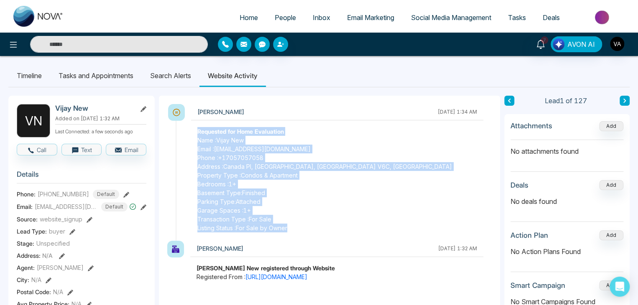
drag, startPoint x: 197, startPoint y: 132, endPoint x: 297, endPoint y: 236, distance: 144.2
click at [297, 236] on div "Vijay September 20 2025 | 1:34 AM Requested for Home Evaluation Name : Vijay Ne…" at bounding box center [334, 172] width 316 height 137
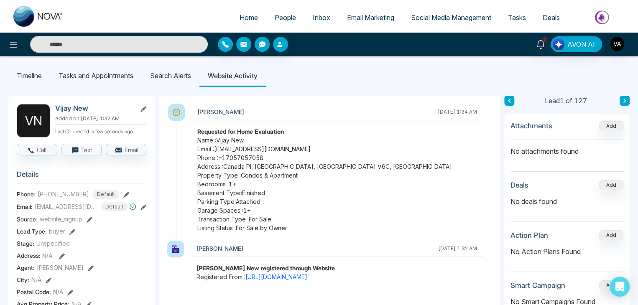
click at [315, 215] on span "Transaction Type : For Sale" at bounding box center [337, 219] width 280 height 9
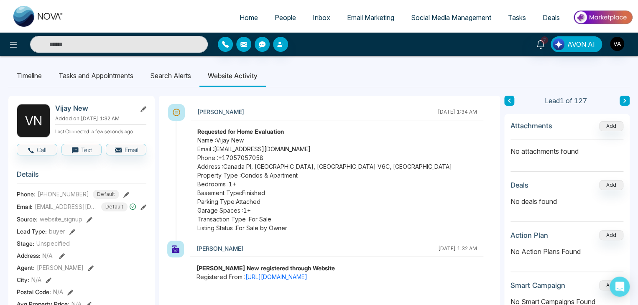
click at [316, 167] on span "Address : Canada Pl, Vancouver, BC V6C, Canada" at bounding box center [337, 166] width 280 height 9
click at [254, 148] on span "Email : vijay+idx@mmnovatech.com" at bounding box center [337, 149] width 280 height 9
click at [326, 87] on ul "Timeline Tasks and Appointments Search Alerts Website Activity" at bounding box center [318, 75] width 621 height 23
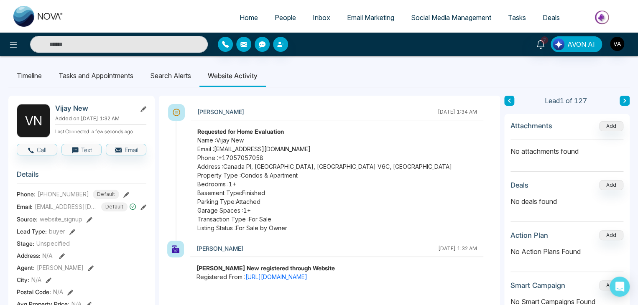
click at [242, 76] on li "Website Activity" at bounding box center [232, 75] width 66 height 23
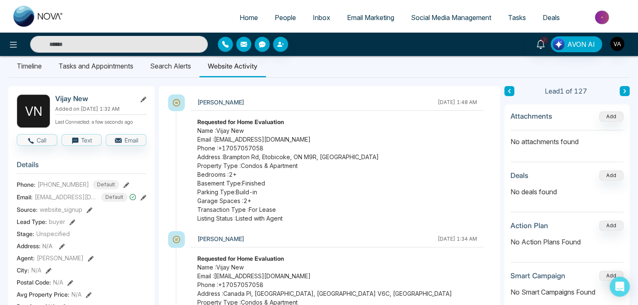
scroll to position [10, 0]
click at [252, 181] on span "Basement Type: Finished" at bounding box center [337, 182] width 280 height 9
click at [257, 166] on span "Property Type : Condos & Apartment" at bounding box center [337, 165] width 280 height 9
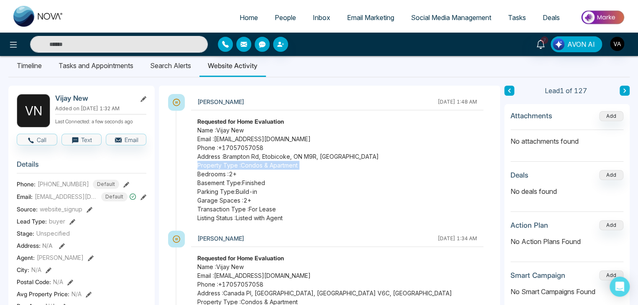
click at [257, 166] on span "Property Type : Condos & Apartment" at bounding box center [337, 165] width 280 height 9
click at [259, 156] on span "Address : Brampton Rd, Etobicoke, ON M9R, Canada" at bounding box center [337, 156] width 280 height 9
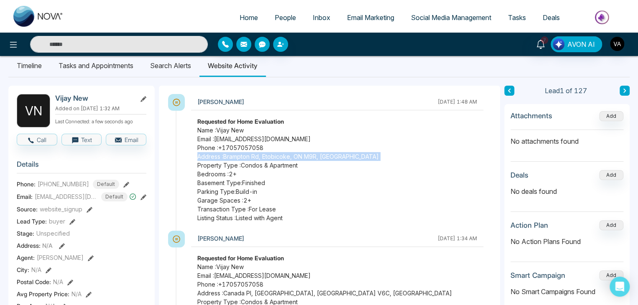
click at [259, 156] on span "Address : Brampton Rd, Etobicoke, ON M9R, Canada" at bounding box center [337, 156] width 280 height 9
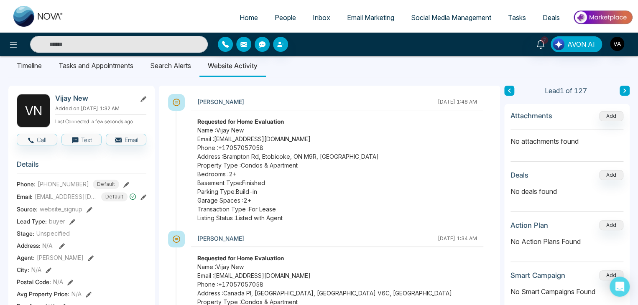
click at [267, 206] on span "Transaction Type : For Lease" at bounding box center [337, 209] width 280 height 9
click at [272, 222] on span "Listing Status : Listed with Agent" at bounding box center [337, 218] width 280 height 9
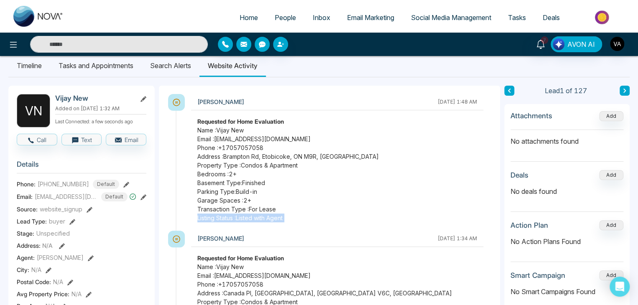
click at [272, 222] on span "Listing Status : Listed with Agent" at bounding box center [337, 218] width 280 height 9
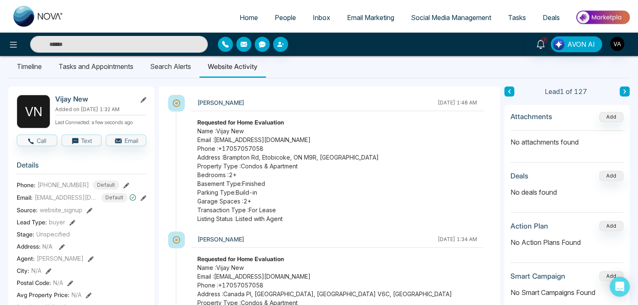
click at [348, 183] on span "Basement Type: Finished" at bounding box center [337, 183] width 280 height 9
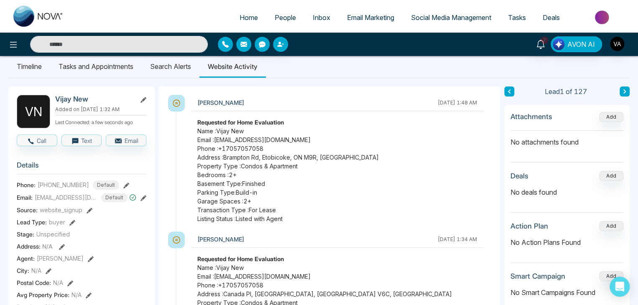
click at [456, 101] on div "September 20 2025 | 1:48 AM" at bounding box center [457, 103] width 39 height 8
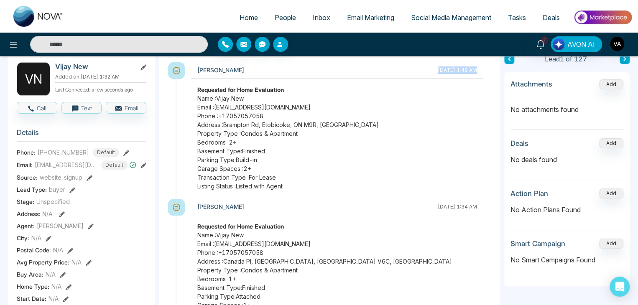
scroll to position [43, 0]
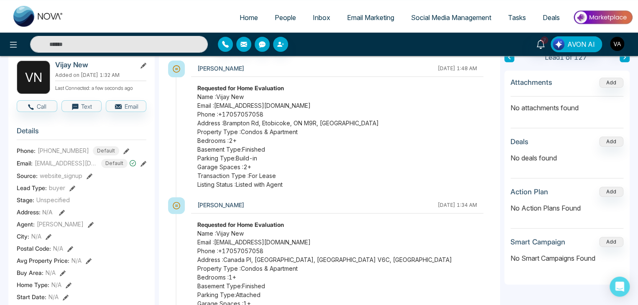
click at [272, 135] on span "Property Type : Condos & Apartment" at bounding box center [337, 131] width 280 height 9
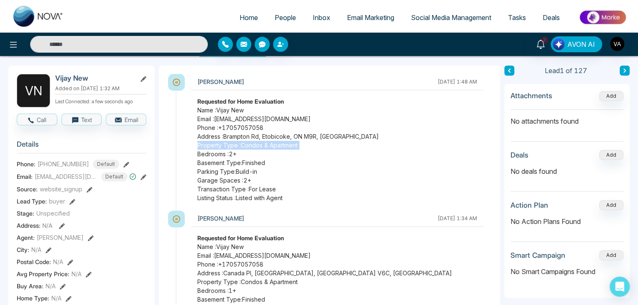
scroll to position [28, 0]
